Goal: Task Accomplishment & Management: Use online tool/utility

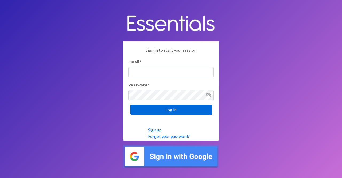
type input "nicole@momshelpingmoms.org"
click at [187, 108] on input "Log in" at bounding box center [170, 109] width 81 height 10
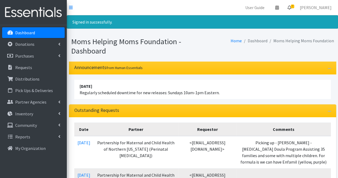
click at [295, 10] on link "7" at bounding box center [289, 7] width 12 height 11
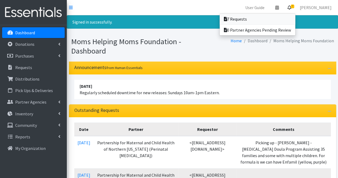
click at [283, 17] on link "7 Requests" at bounding box center [257, 19] width 76 height 11
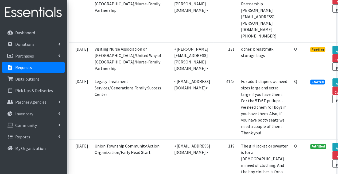
scroll to position [306, 38]
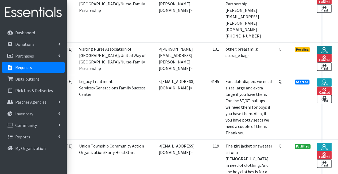
click at [324, 46] on link "View" at bounding box center [324, 50] width 15 height 8
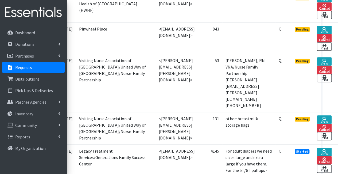
scroll to position [233, 34]
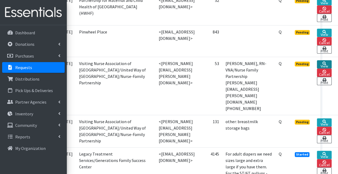
click at [330, 60] on link "View" at bounding box center [324, 64] width 15 height 8
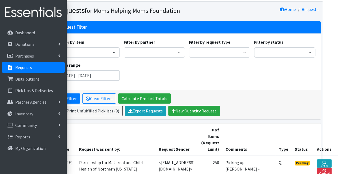
scroll to position [6, 34]
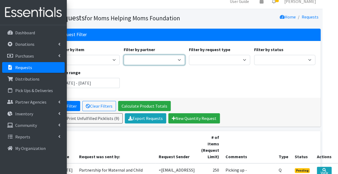
click at [135, 62] on select "A Better Choice Empowerment Center Acenda Integrated Health - FSC Acenda Integr…" at bounding box center [154, 60] width 61 height 10
select select "1706"
click at [124, 55] on select "A Better Choice Empowerment Center Acenda Integrated Health - FSC Acenda Integr…" at bounding box center [154, 60] width 61 height 10
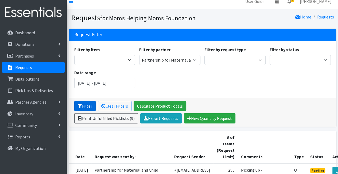
click at [86, 108] on button "Filter" at bounding box center [84, 106] width 21 height 10
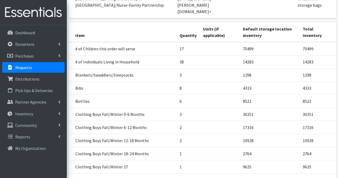
scroll to position [100, 0]
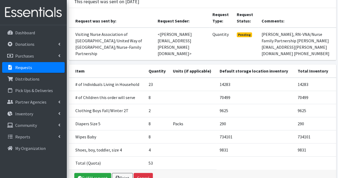
scroll to position [61, 0]
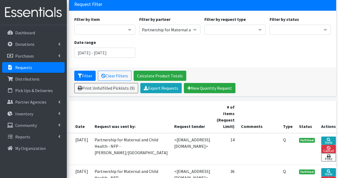
scroll to position [37, 0]
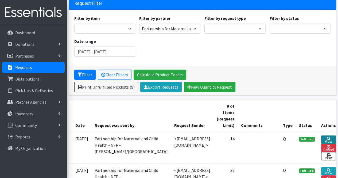
click at [327, 137] on icon at bounding box center [329, 138] width 4 height 4
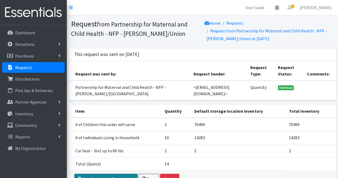
click at [127, 175] on link "View Associated Distribution" at bounding box center [105, 178] width 63 height 10
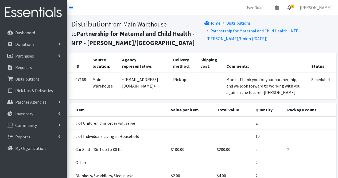
click at [291, 8] on icon at bounding box center [289, 7] width 4 height 4
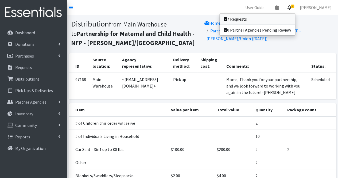
click at [277, 21] on link "7 Requests" at bounding box center [257, 19] width 76 height 11
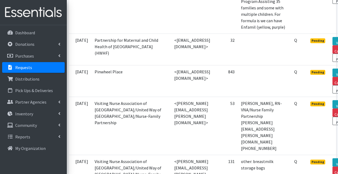
scroll to position [194, 38]
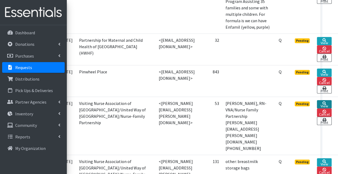
click at [321, 100] on link "View" at bounding box center [324, 104] width 15 height 8
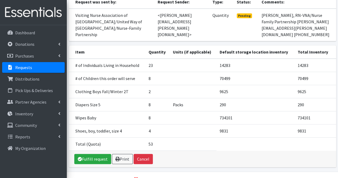
scroll to position [80, 0]
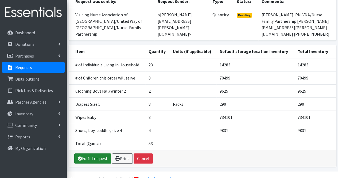
click at [91, 155] on link "Fulfill request" at bounding box center [92, 158] width 37 height 10
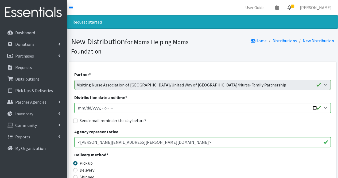
click at [291, 9] on icon at bounding box center [289, 7] width 4 height 4
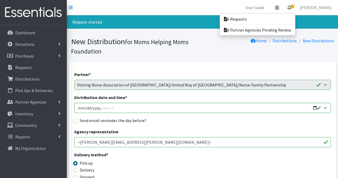
click at [291, 9] on icon at bounding box center [289, 7] width 4 height 4
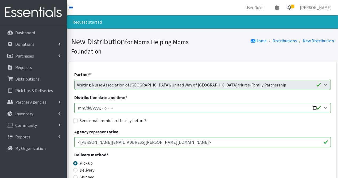
click at [291, 9] on icon at bounding box center [289, 7] width 4 height 4
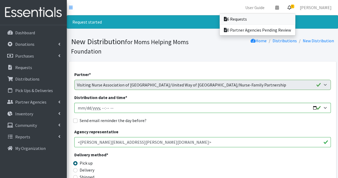
click at [282, 17] on link "6 Requests" at bounding box center [257, 19] width 76 height 11
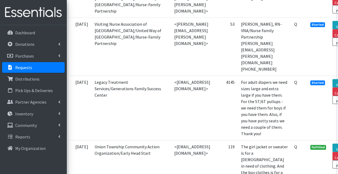
scroll to position [305, 38]
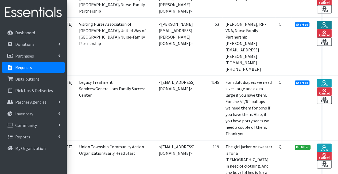
click at [321, 29] on link "View" at bounding box center [324, 25] width 15 height 8
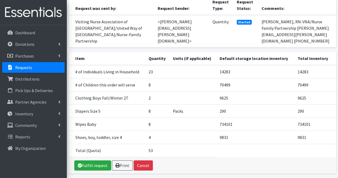
scroll to position [89, 0]
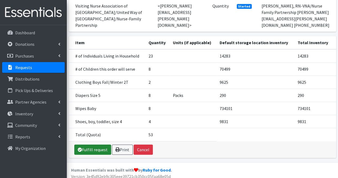
click at [88, 146] on link "Fulfill request" at bounding box center [92, 149] width 37 height 10
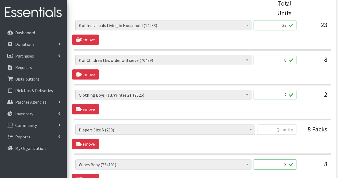
scroll to position [269, 0]
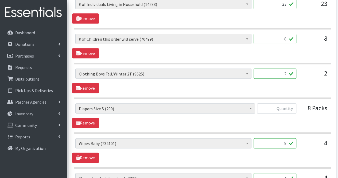
click at [288, 73] on input "2" at bounding box center [274, 73] width 43 height 10
type input "60"
click at [287, 108] on input "text" at bounding box center [276, 108] width 39 height 10
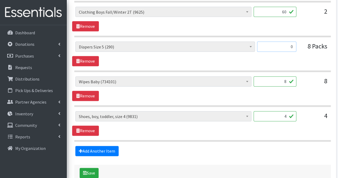
scroll to position [335, 0]
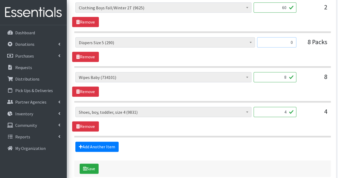
type input "0"
click at [283, 112] on input "4" at bounding box center [274, 112] width 43 height 10
click at [288, 77] on input "8" at bounding box center [274, 77] width 43 height 10
type input "672"
click at [280, 110] on input "4" at bounding box center [274, 112] width 43 height 10
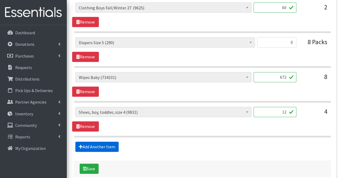
type input "12"
click at [97, 145] on link "Add Another Item" at bounding box center [96, 146] width 43 height 10
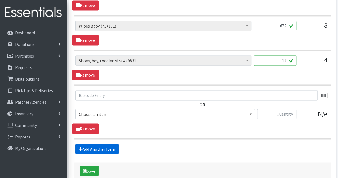
scroll to position [414, 0]
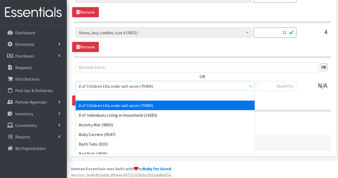
click at [122, 85] on span "# of Children this order will serve (70499)" at bounding box center [165, 85] width 172 height 7
click at [119, 92] on input "search" at bounding box center [165, 94] width 177 height 9
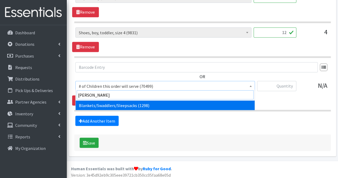
type input "blank"
select select "1933"
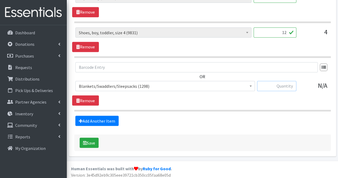
click at [264, 87] on input "text" at bounding box center [276, 86] width 39 height 10
type input "8"
click at [98, 120] on link "Add Another Item" at bounding box center [96, 120] width 43 height 10
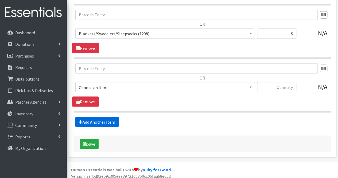
scroll to position [467, 0]
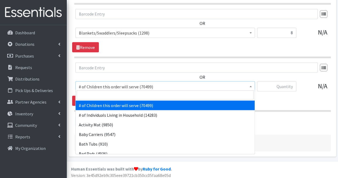
click at [105, 82] on span "# of Children this order will serve (70499)" at bounding box center [165, 85] width 172 height 7
click at [105, 97] on input "search" at bounding box center [165, 94] width 177 height 9
type input "bib"
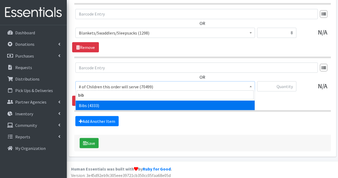
select select "293"
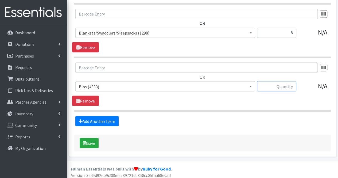
click at [285, 84] on input "text" at bounding box center [276, 86] width 39 height 10
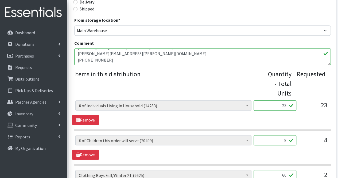
scroll to position [165, 0]
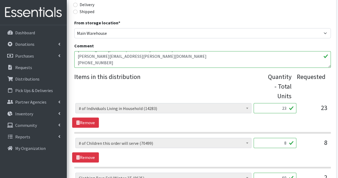
type input "5"
click at [152, 62] on textarea "Stephanie Solano, RN-VNA/Nurse Family Partnership stephanie.solano@vnahg.org 90…" at bounding box center [202, 59] width 256 height 17
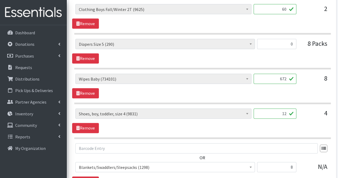
scroll to position [332, 0]
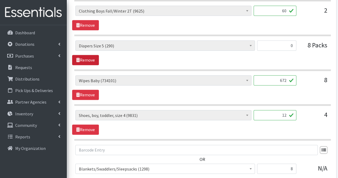
type textarea "Stephanie Solano, RN-VNA/Nurse Family Partnership stephanie.solano@vnahg.org 90…"
click at [86, 63] on link "Remove" at bounding box center [85, 60] width 27 height 10
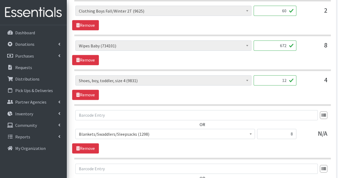
scroll to position [433, 0]
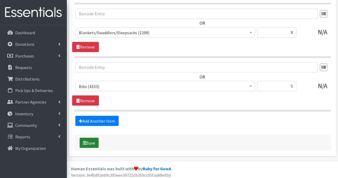
click at [95, 139] on button "Save" at bounding box center [89, 142] width 19 height 10
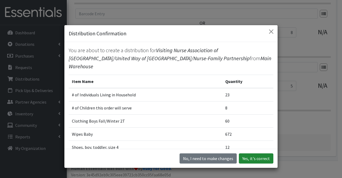
click at [254, 160] on button "Yes, it's correct" at bounding box center [256, 158] width 34 height 10
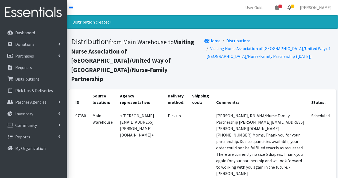
click at [291, 9] on icon at bounding box center [289, 7] width 4 height 4
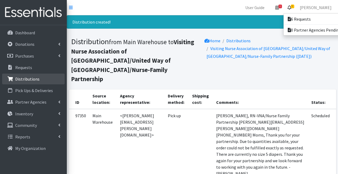
click at [38, 79] on link "Distributions" at bounding box center [33, 78] width 62 height 11
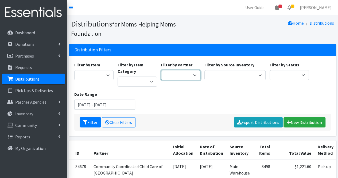
click at [172, 76] on select "Acenda Integrated Health - FSC Acenda Integrated Health - Maternal Health Alter…" at bounding box center [181, 75] width 40 height 10
select select "610"
click at [161, 70] on select "Acenda Integrated Health - FSC Acenda Integrated Health - Maternal Health Alter…" at bounding box center [181, 75] width 40 height 10
click at [97, 121] on button "Filter" at bounding box center [90, 122] width 21 height 10
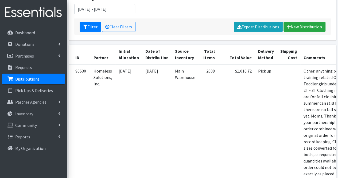
scroll to position [0, 36]
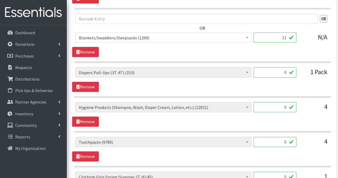
scroll to position [1333, 0]
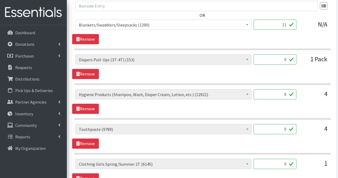
click at [274, 92] on input "0" at bounding box center [274, 94] width 43 height 10
type input "11"
click at [81, 71] on link "Remove" at bounding box center [85, 74] width 27 height 10
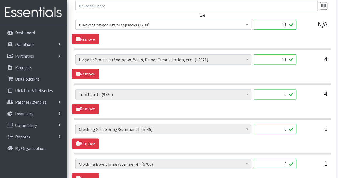
scroll to position [1390, 0]
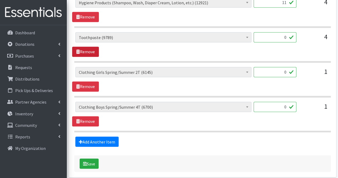
click at [93, 48] on link "Remove" at bounding box center [85, 51] width 27 height 10
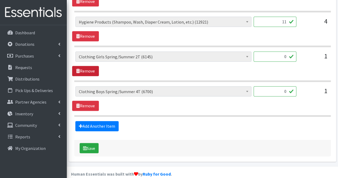
click at [91, 66] on link "Remove" at bounding box center [85, 71] width 27 height 10
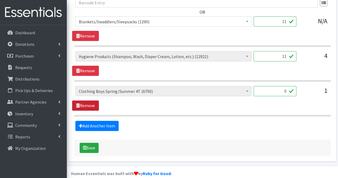
click at [92, 100] on link "Remove" at bounding box center [85, 105] width 27 height 10
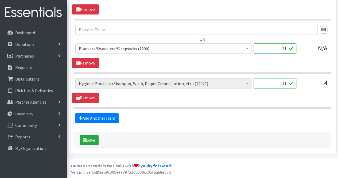
scroll to position [1302, 0]
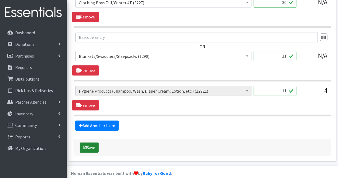
click at [95, 142] on button "Save" at bounding box center [89, 147] width 19 height 10
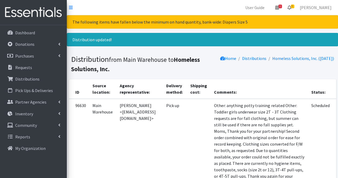
click at [291, 9] on icon at bounding box center [289, 7] width 4 height 4
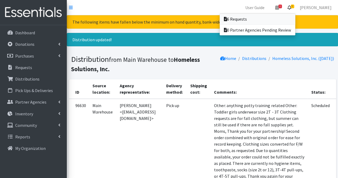
click at [291, 22] on link "6 Requests" at bounding box center [257, 19] width 76 height 11
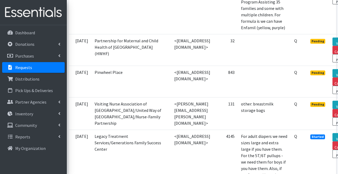
scroll to position [193, 38]
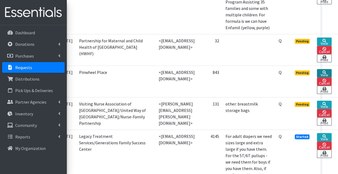
click at [322, 69] on link "View" at bounding box center [324, 73] width 15 height 8
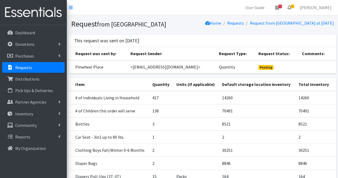
click at [291, 9] on icon at bounding box center [289, 7] width 4 height 4
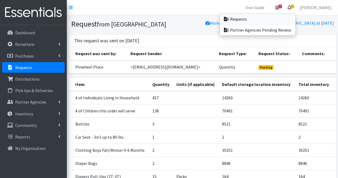
click at [285, 19] on link "6 Requests" at bounding box center [257, 19] width 76 height 11
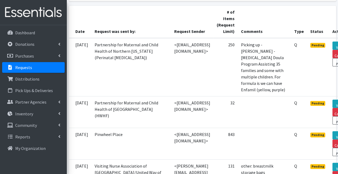
scroll to position [131, 38]
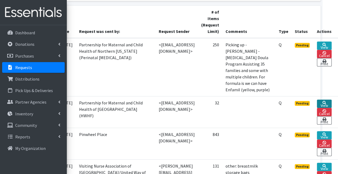
click at [321, 99] on link "View" at bounding box center [324, 103] width 15 height 8
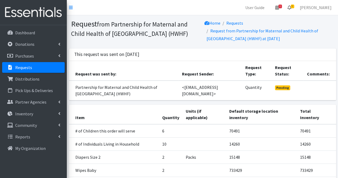
click at [291, 8] on icon at bounding box center [289, 7] width 4 height 4
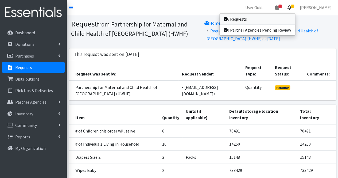
click at [294, 15] on link "6 Requests" at bounding box center [257, 19] width 76 height 11
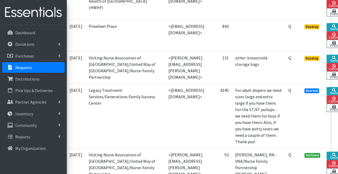
scroll to position [239, 38]
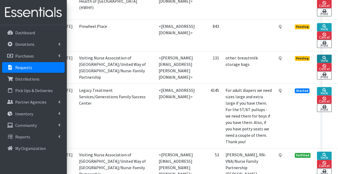
click at [329, 54] on link "View" at bounding box center [324, 58] width 15 height 8
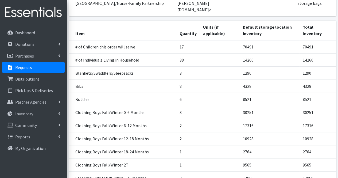
scroll to position [104, 0]
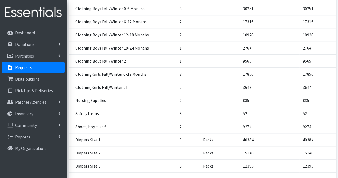
click at [269, 94] on td "835" at bounding box center [269, 100] width 60 height 13
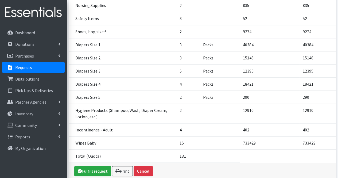
scroll to position [304, 0]
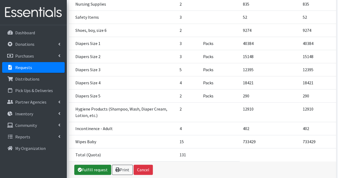
click at [90, 164] on link "Fulfill request" at bounding box center [92, 169] width 37 height 10
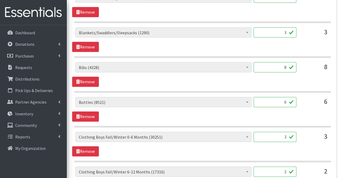
scroll to position [311, 0]
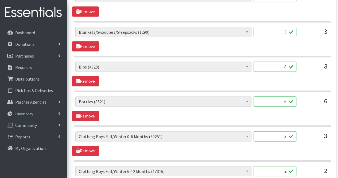
click at [288, 66] on input "8" at bounding box center [274, 66] width 43 height 10
type input "5"
click at [287, 33] on input "3" at bounding box center [274, 32] width 43 height 10
click at [286, 136] on input "3" at bounding box center [274, 136] width 43 height 10
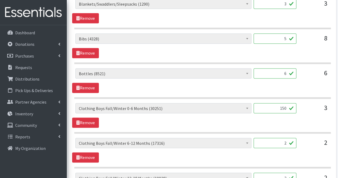
scroll to position [347, 0]
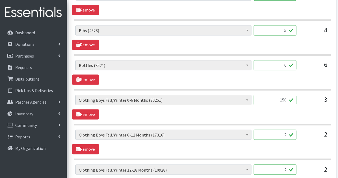
type input "150"
click at [287, 133] on input "2" at bounding box center [274, 134] width 43 height 10
type input "100"
click at [285, 168] on input "2" at bounding box center [274, 169] width 43 height 10
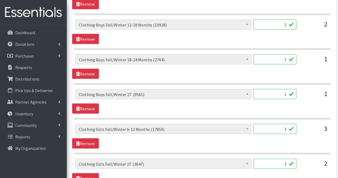
scroll to position [491, 0]
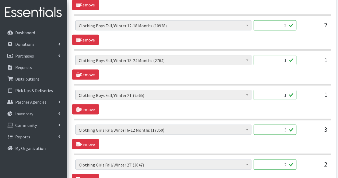
drag, startPoint x: 165, startPoint y: 95, endPoint x: 290, endPoint y: 39, distance: 137.3
click at [290, 39] on div "# of Children this order will serve (70491) # of Individuals Living in Househol…" at bounding box center [202, 32] width 260 height 25
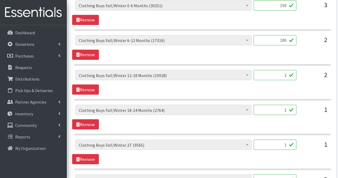
scroll to position [442, 0]
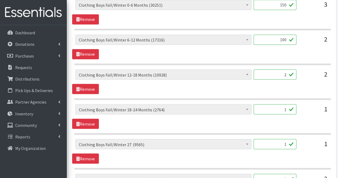
click at [278, 70] on input "2" at bounding box center [274, 74] width 43 height 10
type input "100"
click at [287, 108] on input "1" at bounding box center [274, 109] width 43 height 10
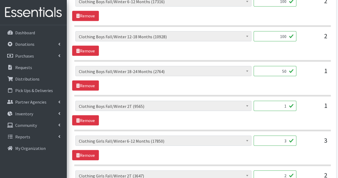
scroll to position [481, 0]
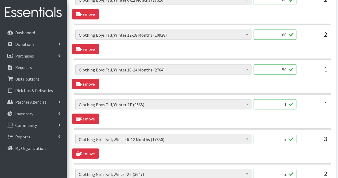
type input "50"
click at [287, 103] on input "1" at bounding box center [274, 104] width 43 height 10
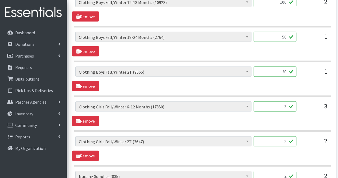
scroll to position [514, 0]
type input "30"
click at [287, 103] on input "3" at bounding box center [274, 106] width 43 height 10
click at [287, 138] on input "2" at bounding box center [274, 141] width 43 height 10
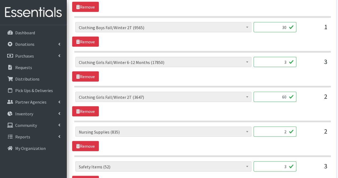
scroll to position [560, 0]
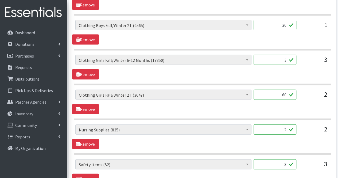
type input "60"
